Goal: Use online tool/utility: Utilize a website feature to perform a specific function

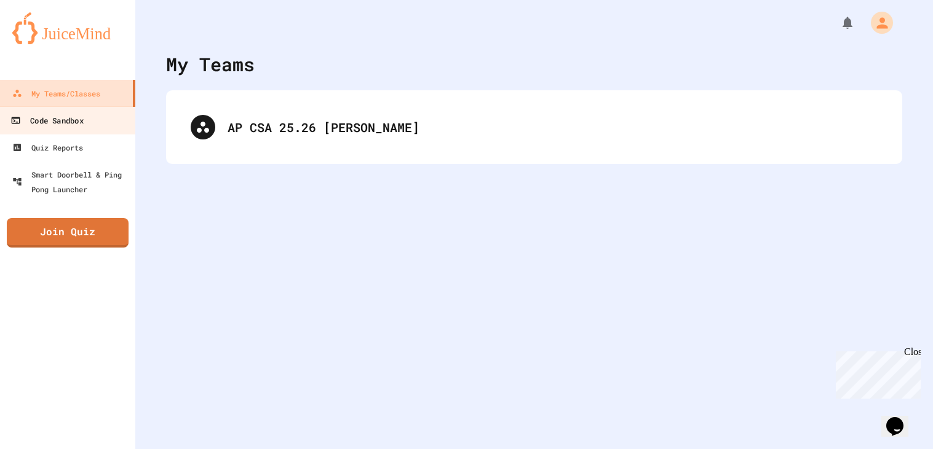
click at [97, 128] on link "Code Sandbox" at bounding box center [68, 120] width 140 height 28
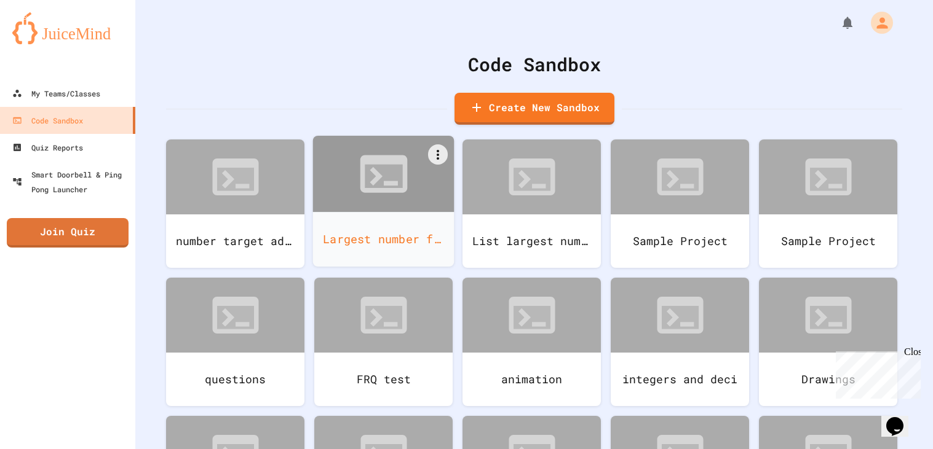
click at [376, 218] on div "Largest number finder" at bounding box center [383, 239] width 141 height 55
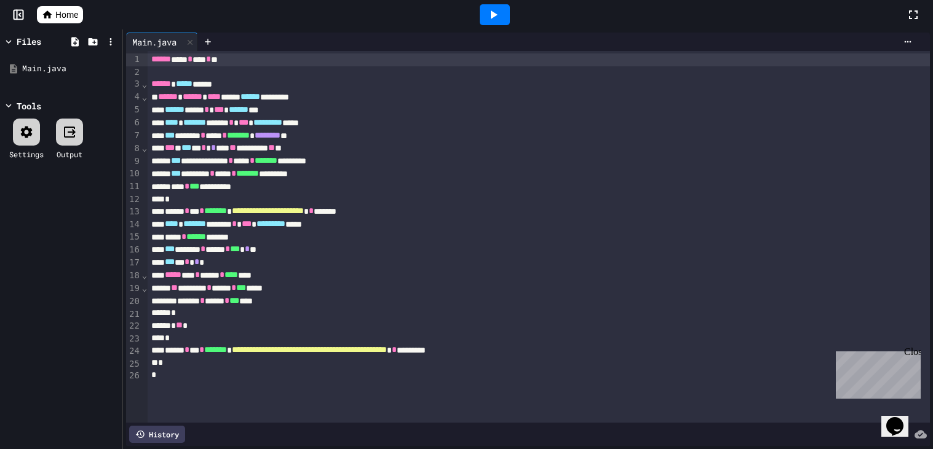
click at [493, 26] on div at bounding box center [494, 14] width 42 height 33
click at [491, 22] on icon at bounding box center [493, 14] width 15 height 15
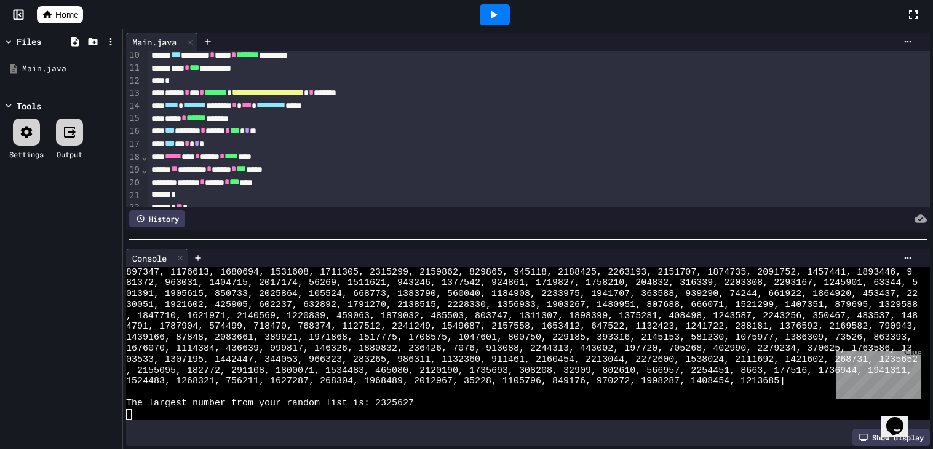
scroll to position [117, 0]
